Goal: Task Accomplishment & Management: Manage account settings

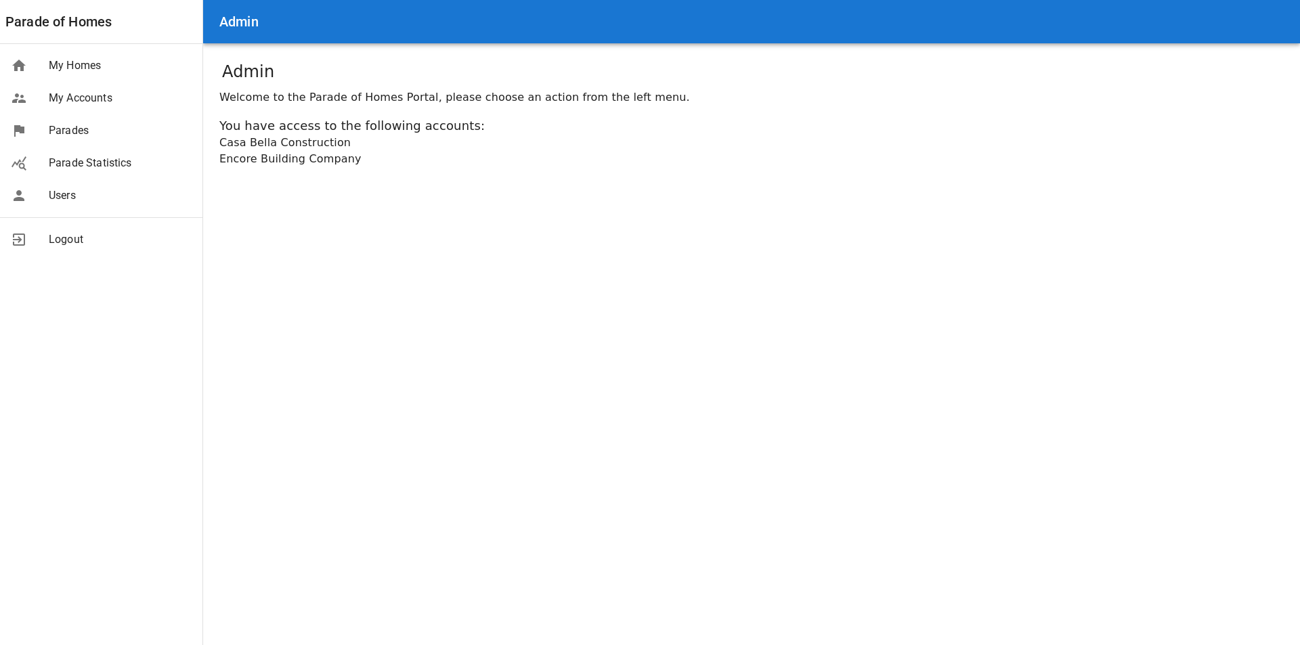
click at [68, 190] on span "Users" at bounding box center [120, 196] width 143 height 16
click at [63, 233] on span "Logout" at bounding box center [120, 240] width 143 height 16
